Goal: Information Seeking & Learning: Learn about a topic

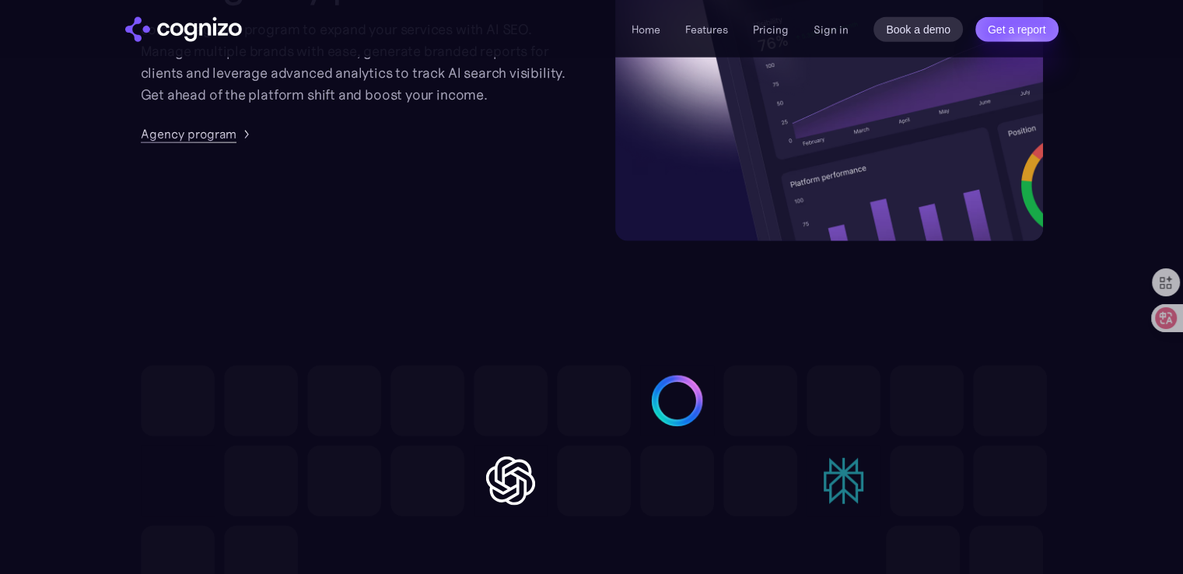
scroll to position [3607, 0]
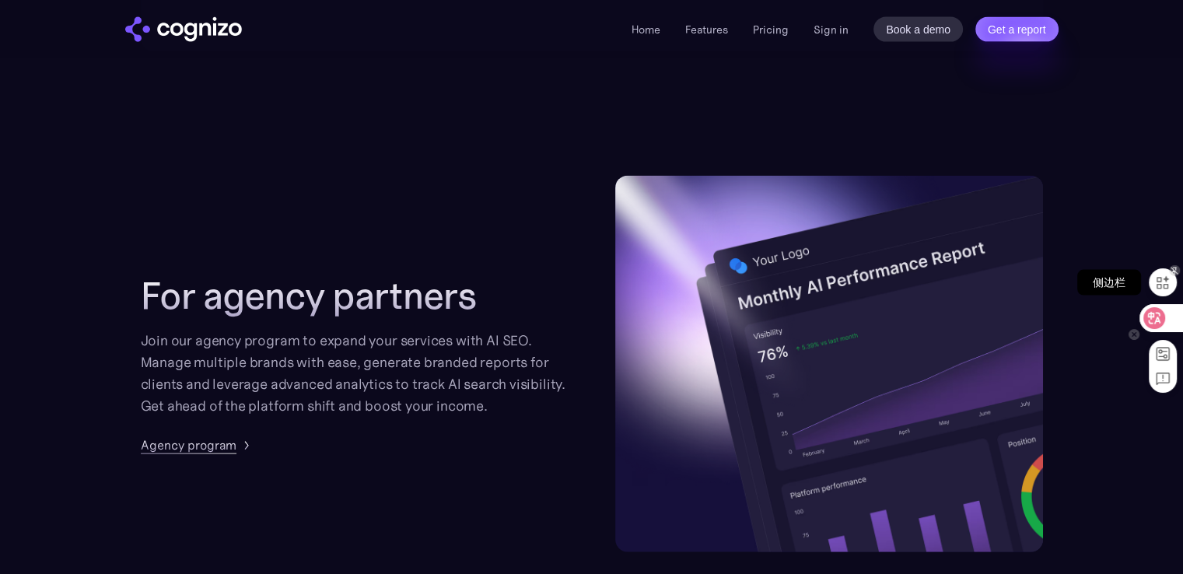
click at [1159, 272] on div at bounding box center [1163, 282] width 28 height 28
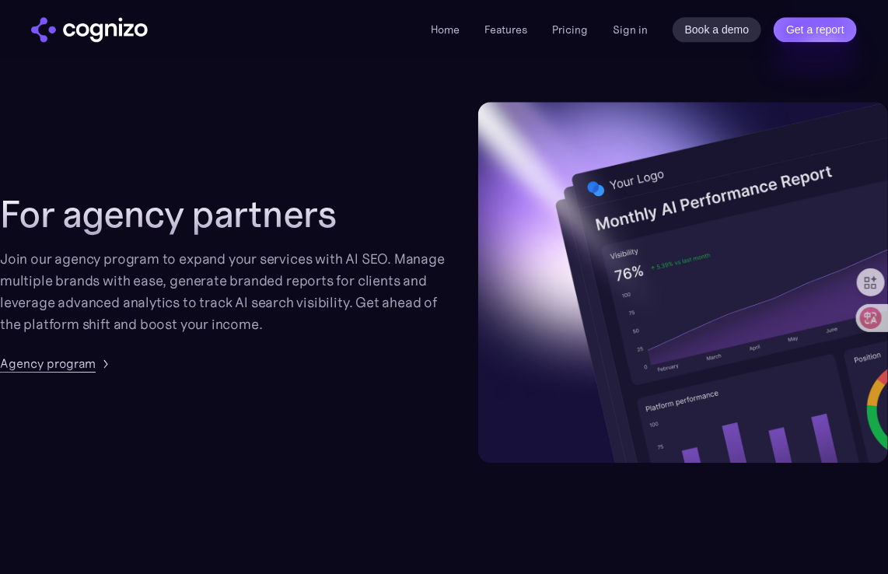
scroll to position [3552, 0]
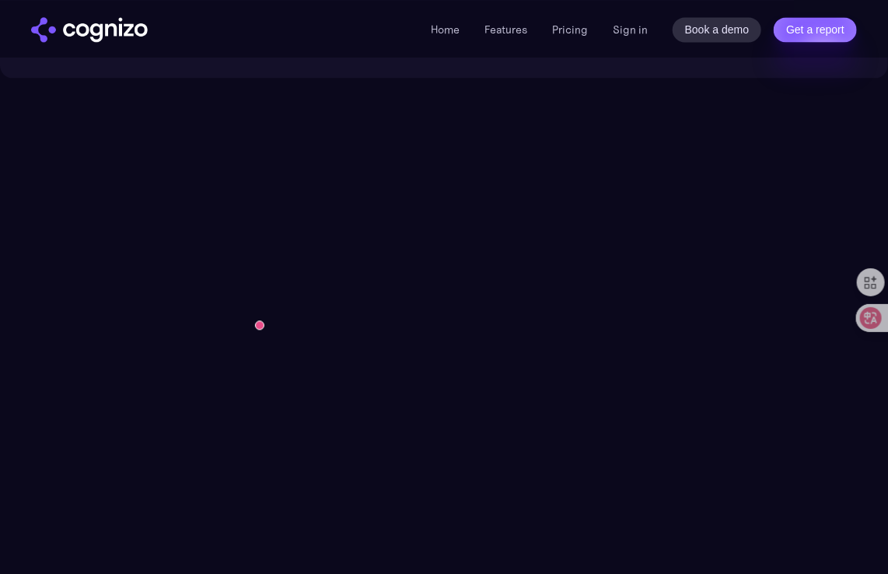
scroll to position [3715, 0]
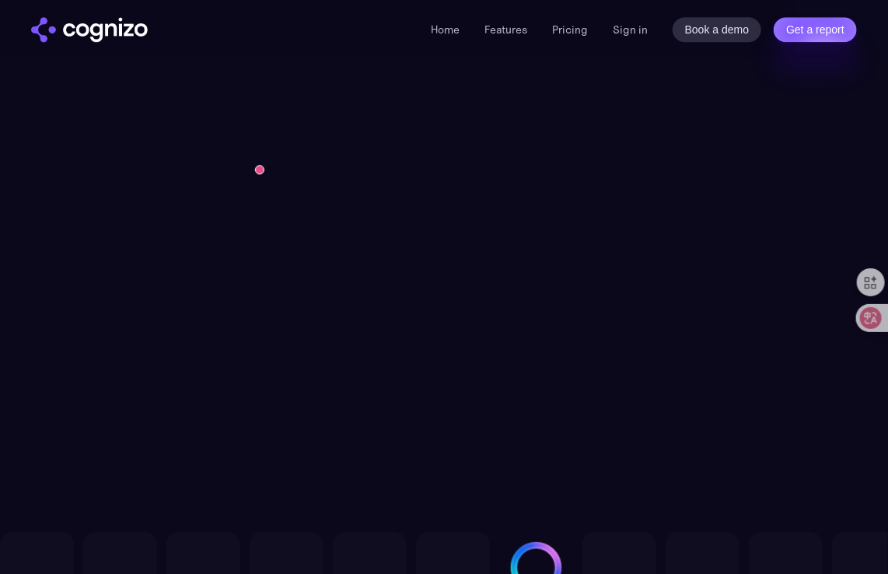
drag, startPoint x: 503, startPoint y: 212, endPoint x: 206, endPoint y: 224, distance: 297.4
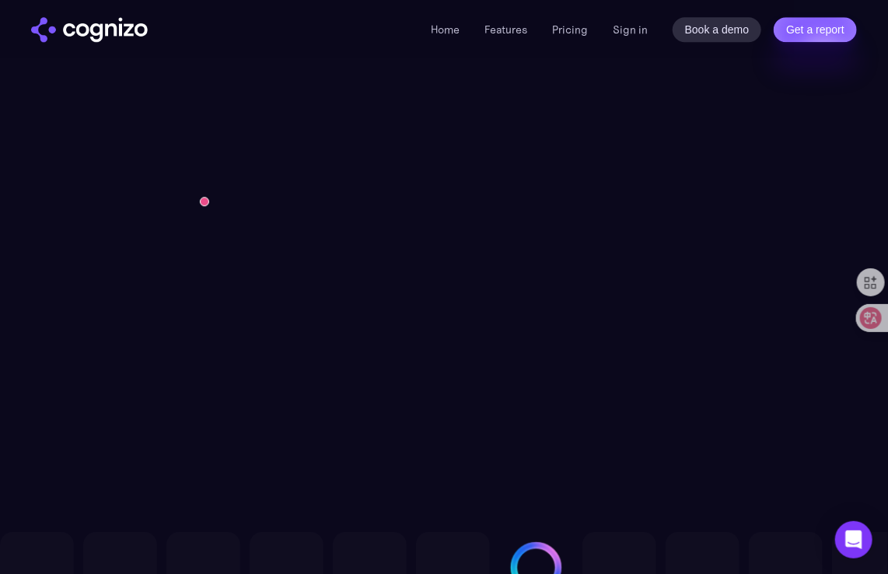
copy div "What is Answer Engine Optimization (AEO)?"
drag, startPoint x: 206, startPoint y: 246, endPoint x: 274, endPoint y: 345, distance: 120.4
copy div "AEO is a digital marketing strategy focused on optimizing content so that AI‑po…"
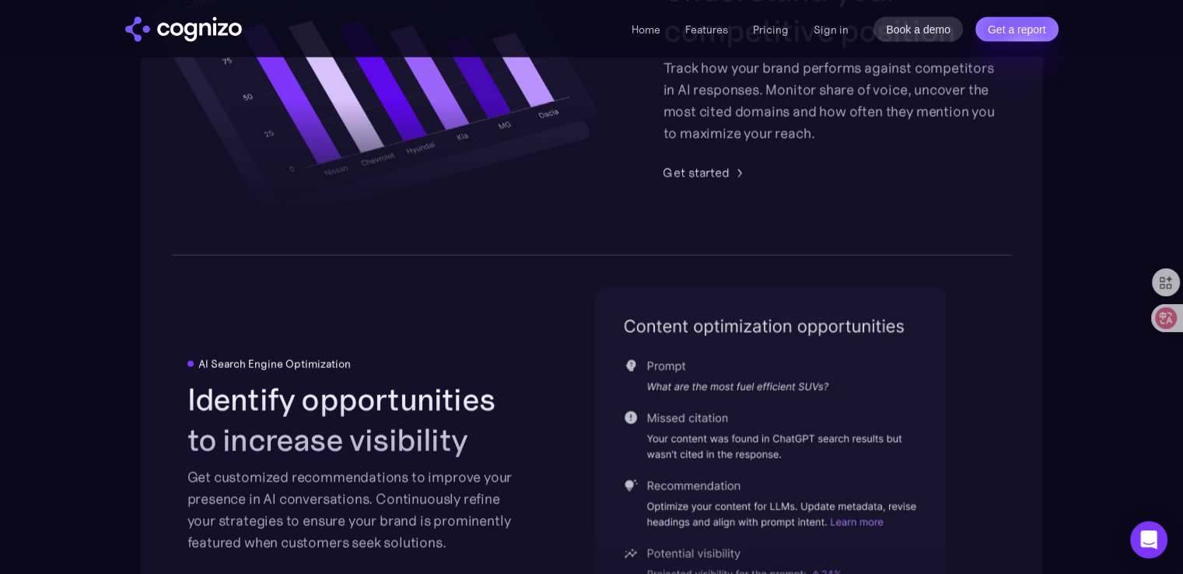
scroll to position [6355, 0]
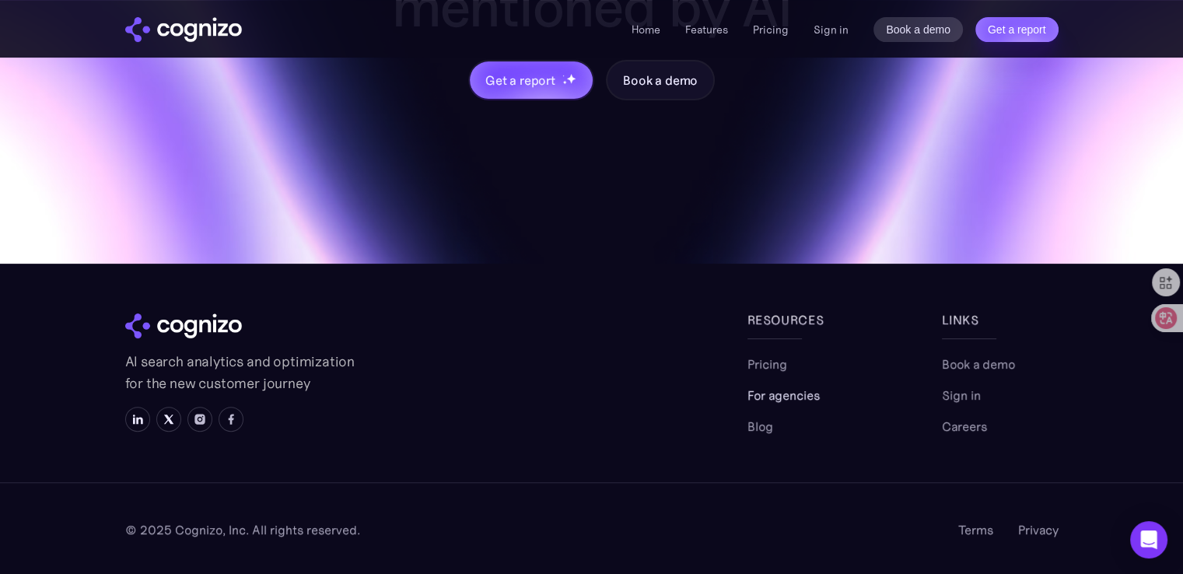
click at [806, 391] on link "For agencies" at bounding box center [784, 395] width 72 height 19
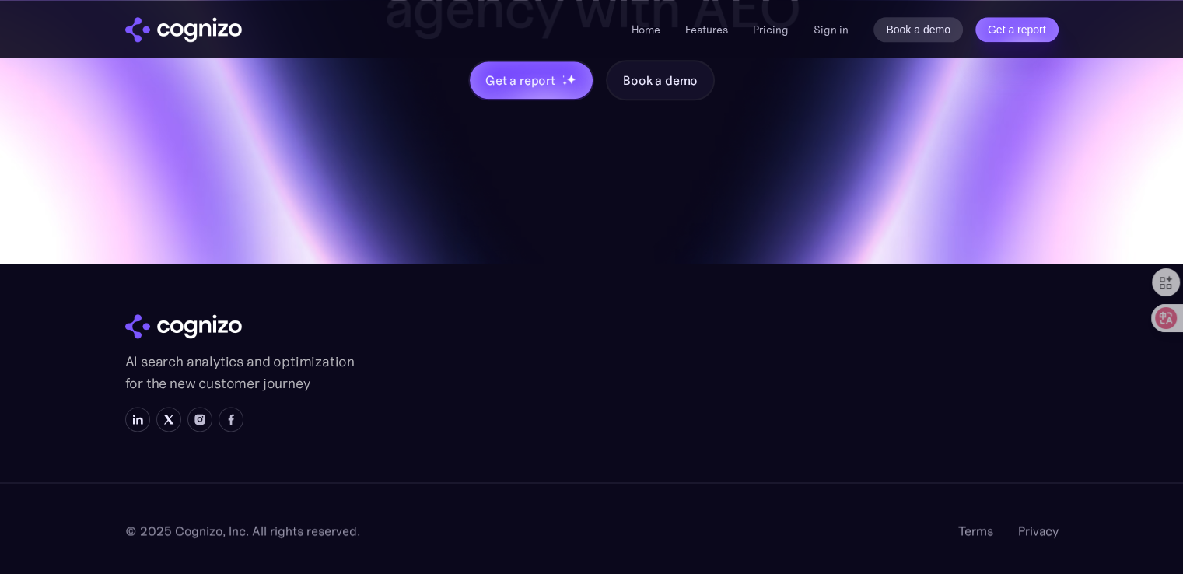
scroll to position [1874, 0]
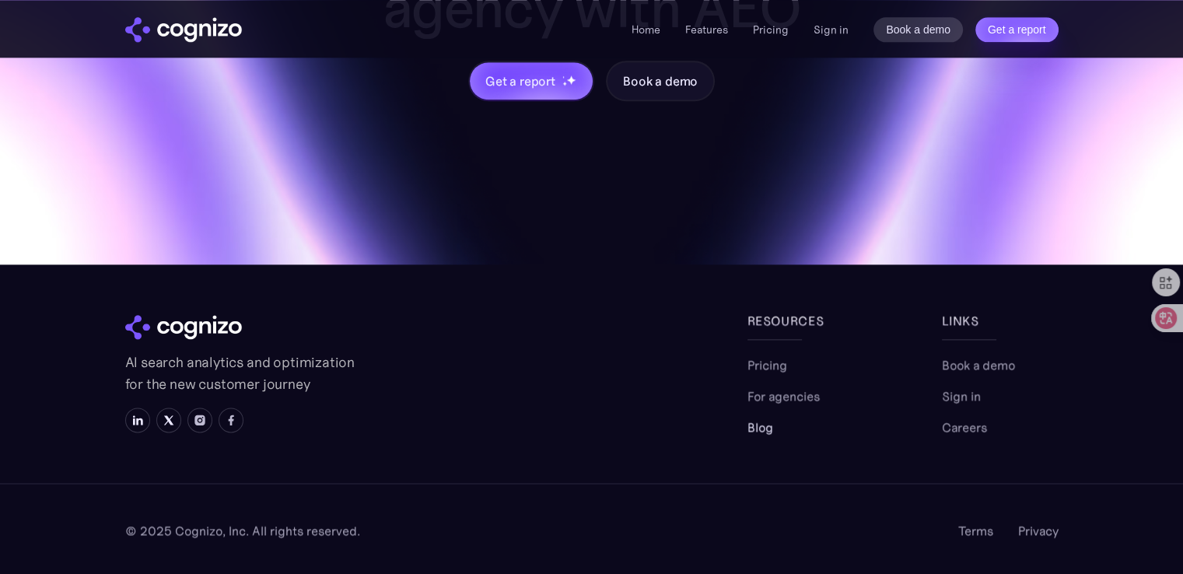
click at [756, 418] on link "Blog" at bounding box center [761, 427] width 26 height 19
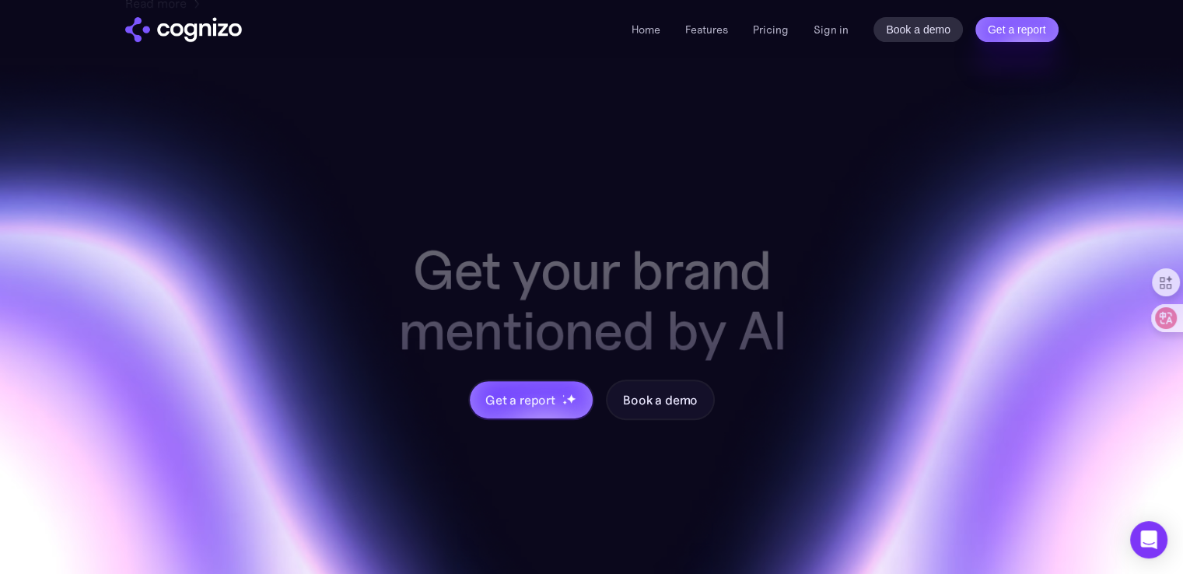
scroll to position [934, 0]
